Goal: Use online tool/utility: Utilize a website feature to perform a specific function

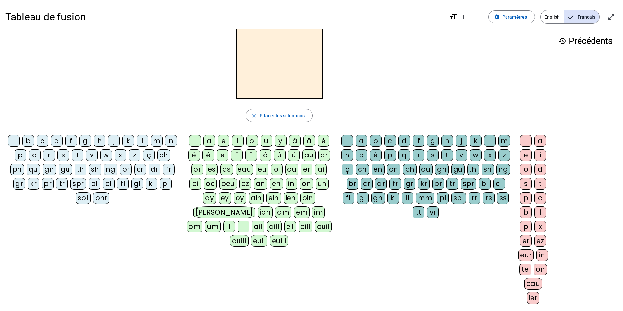
click at [67, 153] on div "s" at bounding box center [63, 155] width 12 height 12
click at [222, 143] on div "e" at bounding box center [224, 141] width 12 height 12
click at [44, 140] on div "c" at bounding box center [43, 141] width 12 height 12
click at [146, 143] on div "l" at bounding box center [143, 141] width 12 height 12
click at [59, 141] on div "d" at bounding box center [57, 141] width 12 height 12
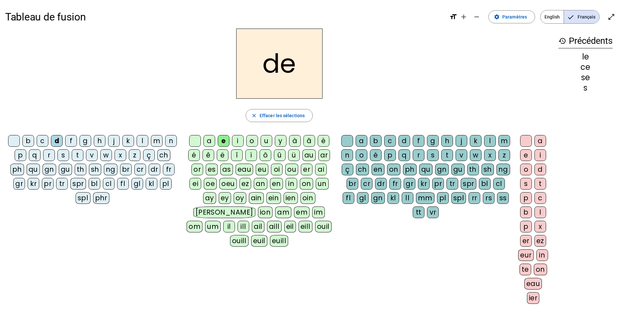
click at [270, 144] on div "u" at bounding box center [267, 141] width 12 height 12
click at [143, 140] on div "l" at bounding box center [143, 141] width 12 height 12
click at [95, 156] on div "v" at bounding box center [92, 155] width 12 height 12
click at [62, 158] on div "s" at bounding box center [63, 155] width 12 height 12
click at [389, 141] on div "c" at bounding box center [390, 141] width 12 height 12
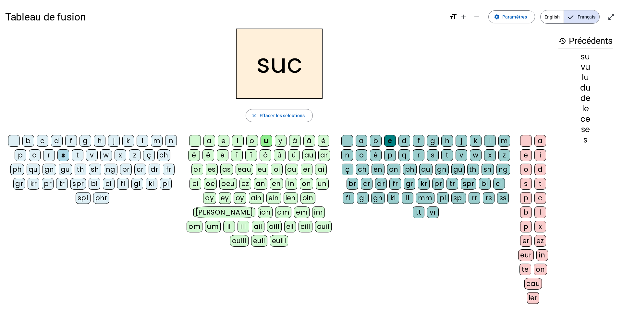
click at [226, 140] on div "e" at bounding box center [224, 141] width 12 height 12
click at [210, 142] on div "a" at bounding box center [209, 141] width 12 height 12
click at [143, 141] on div "l" at bounding box center [143, 141] width 12 height 12
click at [32, 140] on div "b" at bounding box center [28, 141] width 12 height 12
click at [80, 154] on div "t" at bounding box center [78, 155] width 12 height 12
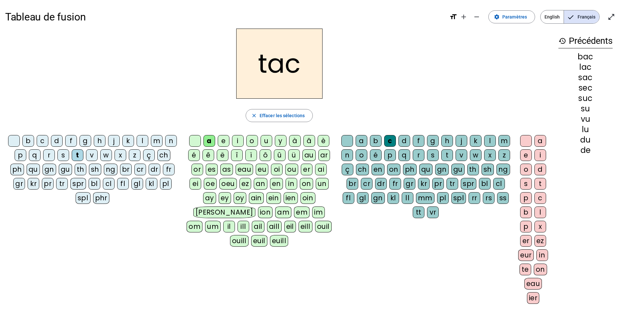
click at [251, 136] on div "o" at bounding box center [252, 141] width 12 height 12
click at [50, 152] on div "r" at bounding box center [49, 155] width 12 height 12
click at [138, 156] on div "z" at bounding box center [135, 155] width 12 height 12
click at [65, 153] on div "s" at bounding box center [63, 155] width 12 height 12
click at [489, 139] on div "l" at bounding box center [490, 141] width 12 height 12
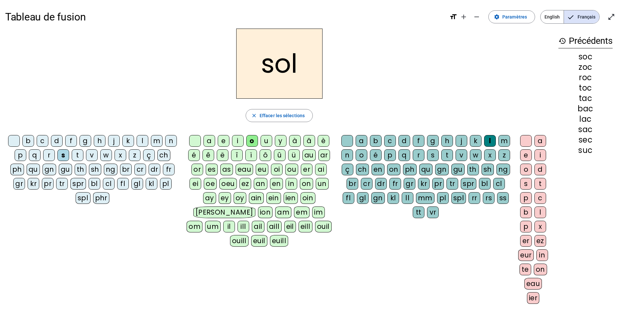
click at [32, 140] on div "b" at bounding box center [28, 141] width 12 height 12
